Goal: Task Accomplishment & Management: Manage account settings

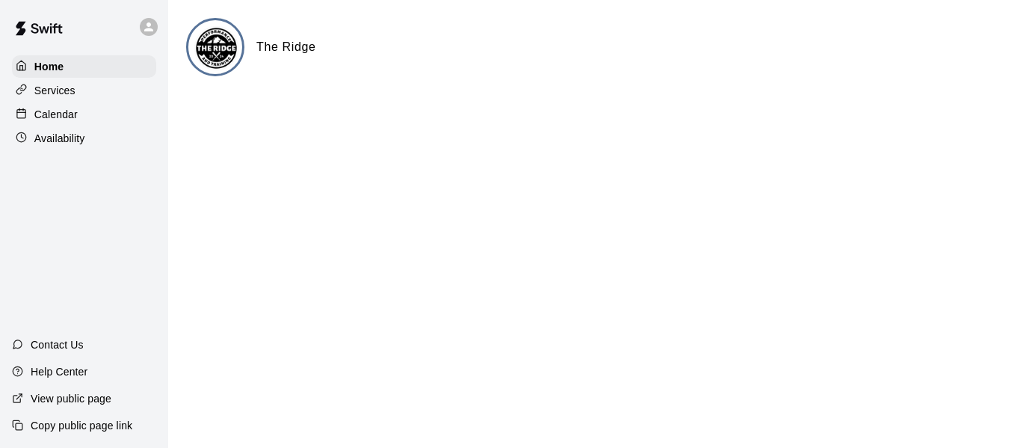
click at [66, 108] on div "Calendar" at bounding box center [84, 114] width 144 height 22
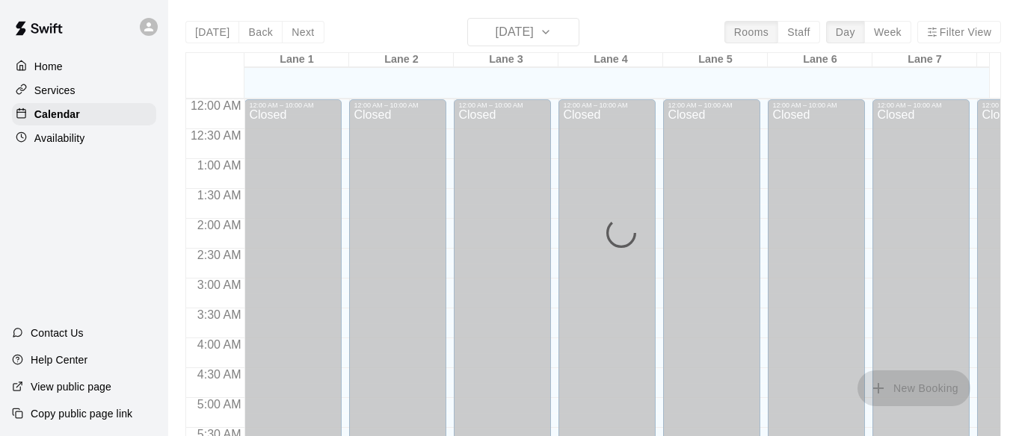
click at [62, 143] on p "Availability" at bounding box center [59, 138] width 51 height 15
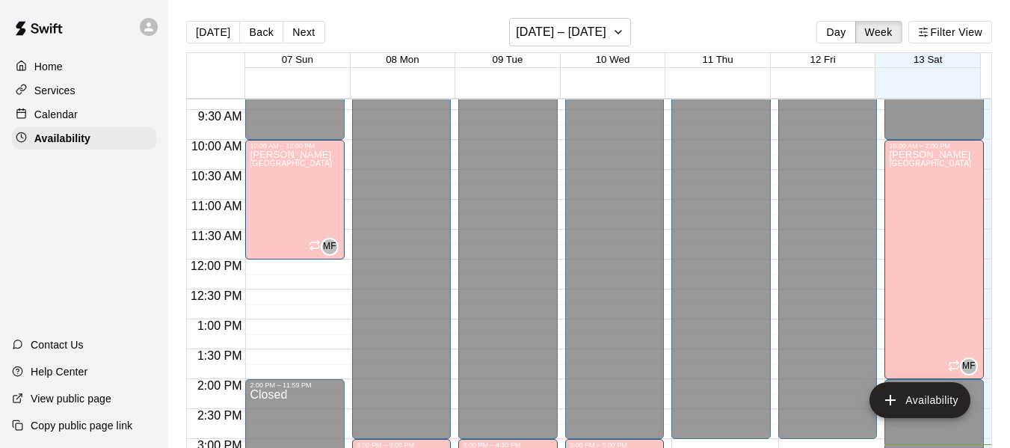
scroll to position [557, 0]
click at [624, 28] on icon "button" at bounding box center [618, 32] width 12 height 18
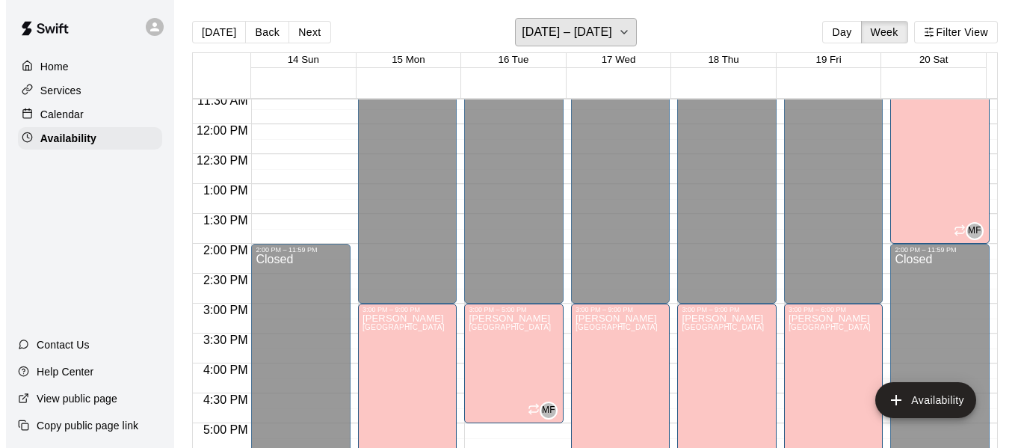
scroll to position [692, 0]
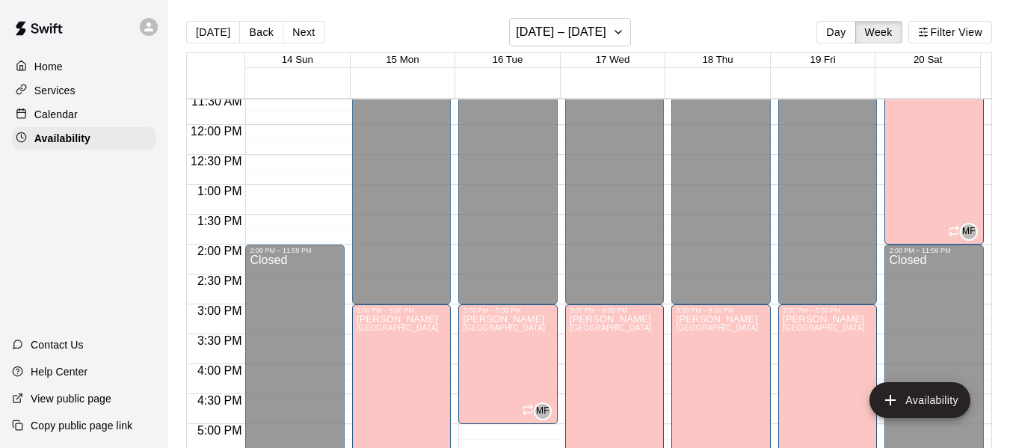
click at [54, 62] on p "Home" at bounding box center [48, 66] width 28 height 15
